Goal: Transaction & Acquisition: Purchase product/service

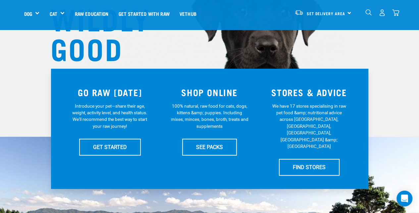
scroll to position [101, 0]
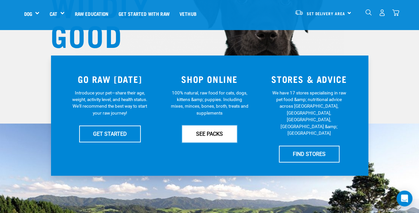
click at [218, 135] on link "SEE PACKS" at bounding box center [209, 134] width 55 height 17
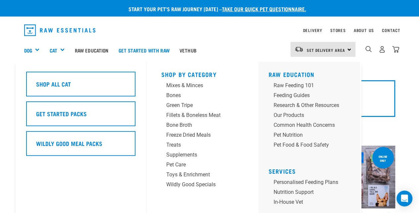
click at [48, 80] on h5 "Shop All Cat" at bounding box center [53, 84] width 35 height 9
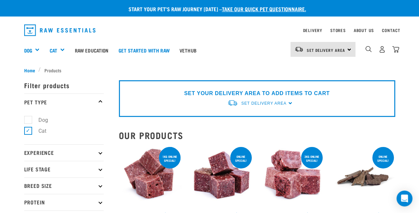
click at [367, 47] on img "dropdown navigation" at bounding box center [368, 49] width 6 height 6
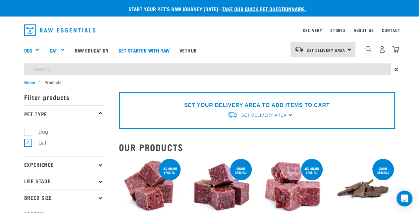
click at [345, 68] on input "search" at bounding box center [207, 70] width 366 height 12
type input "e"
type input "roll"
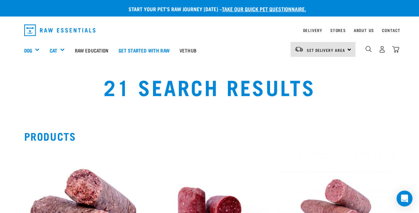
click at [366, 47] on img "dropdown navigation" at bounding box center [368, 49] width 6 height 6
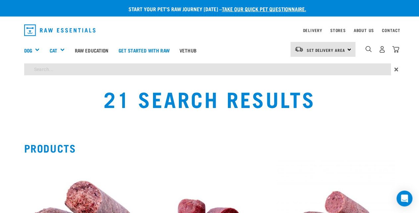
click at [341, 74] on input "search" at bounding box center [207, 70] width 366 height 12
type input "cat treats"
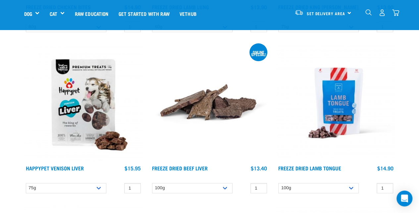
scroll to position [410, 0]
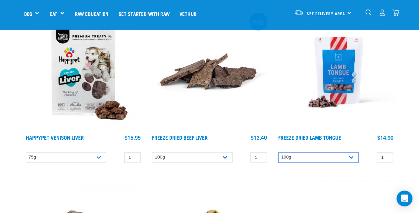
click at [351, 160] on select "100g" at bounding box center [318, 158] width 80 height 10
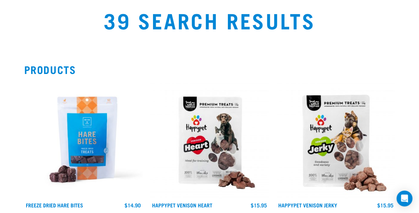
scroll to position [0, 0]
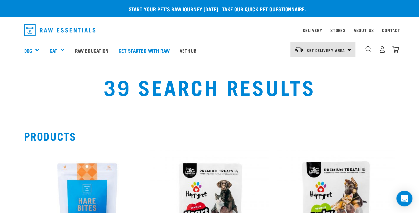
click at [366, 47] on img "dropdown navigation" at bounding box center [368, 49] width 6 height 6
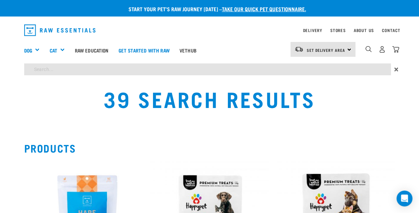
click at [269, 70] on input "search" at bounding box center [207, 70] width 366 height 12
type input "roll"
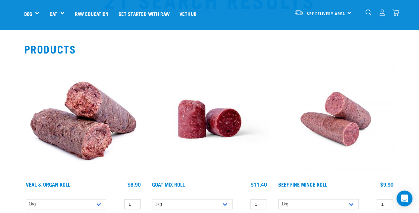
scroll to position [30, 0]
